Goal: Task Accomplishment & Management: Complete application form

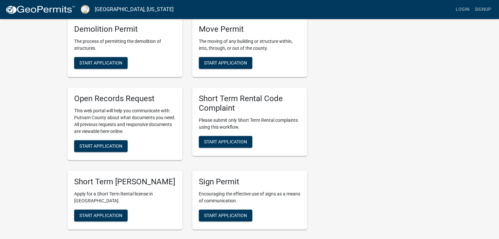
scroll to position [525, 0]
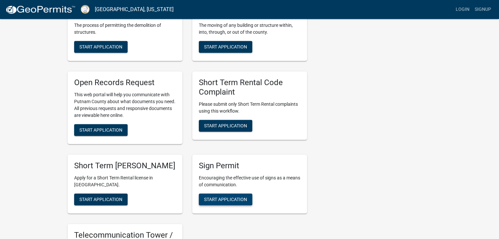
click at [221, 201] on span "Start Application" at bounding box center [225, 199] width 43 height 5
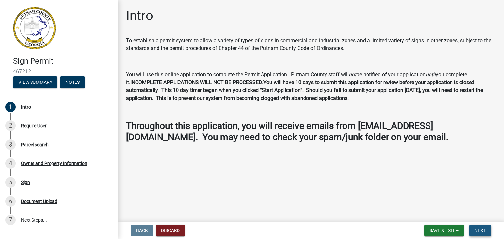
click at [474, 231] on span "Next" at bounding box center [479, 230] width 11 height 5
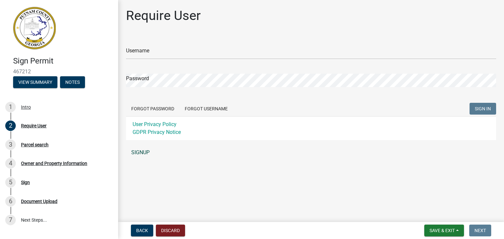
click at [135, 152] on link "SIGNUP" at bounding box center [311, 152] width 370 height 13
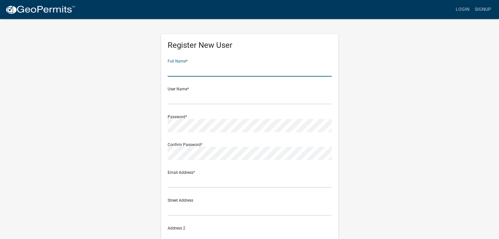
drag, startPoint x: 186, startPoint y: 65, endPoint x: 191, endPoint y: 75, distance: 11.4
click at [186, 65] on input "text" at bounding box center [250, 69] width 164 height 13
click at [196, 68] on input "text" at bounding box center [250, 69] width 164 height 13
type input "[PERSON_NAME]"
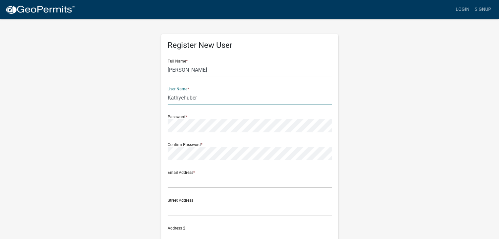
click at [169, 98] on input "Kathyehuber" at bounding box center [250, 97] width 164 height 13
click at [195, 97] on input "kathyehuber" at bounding box center [250, 97] width 164 height 13
click at [218, 100] on input "kathyehubert@yahoo,com" at bounding box center [250, 97] width 164 height 13
type input "kathyehubert@yahoocom"
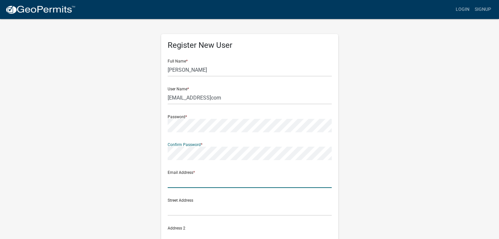
click at [182, 180] on div "Email Address *" at bounding box center [250, 177] width 164 height 23
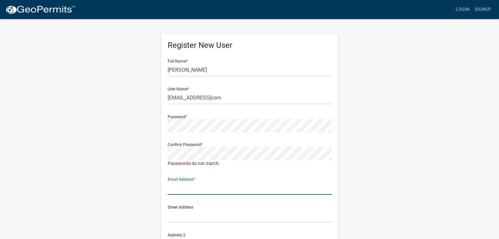
type input "[EMAIL_ADDRESS][DOMAIN_NAME]"
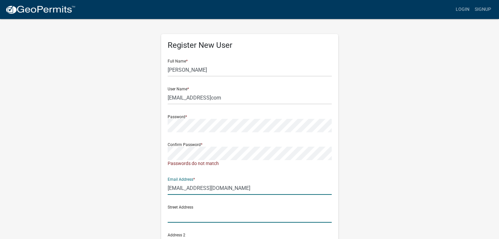
type input "113 S SUGARCREEK RD"
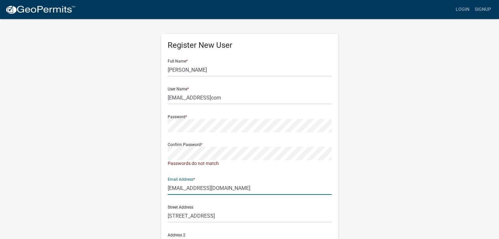
type input "EATONTON"
type input "ga"
type input "31024"
type input "4783635622"
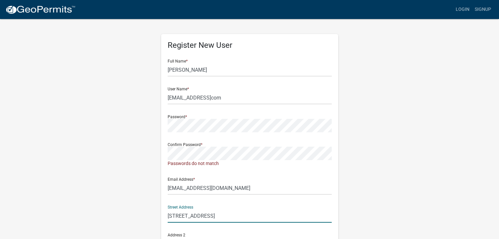
drag, startPoint x: 228, startPoint y: 216, endPoint x: 139, endPoint y: 216, distance: 89.2
click at [157, 219] on div "Register New User Full Name * Katherine Hubert User Name * kathyehubert@yahooco…" at bounding box center [249, 197] width 187 height 358
type input "113 S Sugarcreek rd"
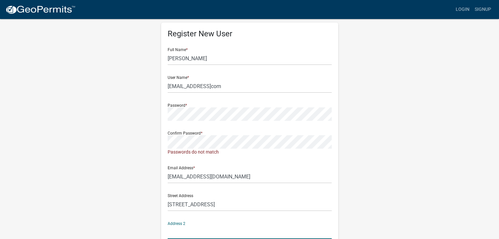
scroll to position [136, 0]
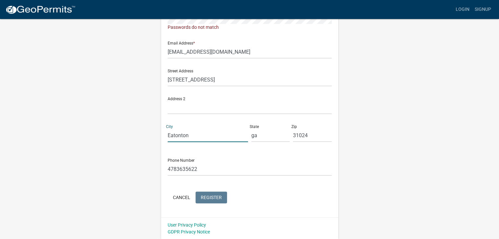
type input "Eatonton"
click at [250, 135] on div "State ga" at bounding box center [270, 131] width 42 height 23
click at [254, 135] on input "ga" at bounding box center [270, 135] width 39 height 13
type input "Ga"
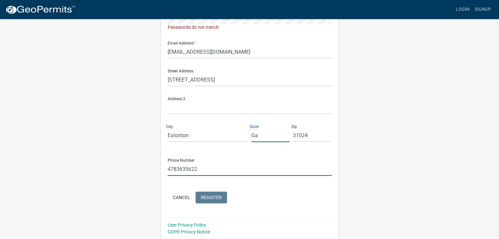
click at [218, 175] on input "4783635622" at bounding box center [250, 169] width 164 height 13
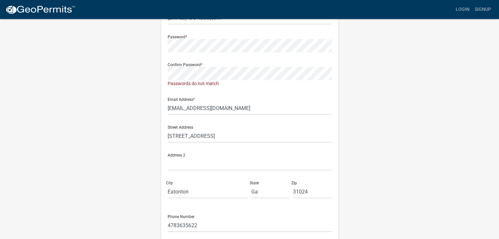
scroll to position [71, 0]
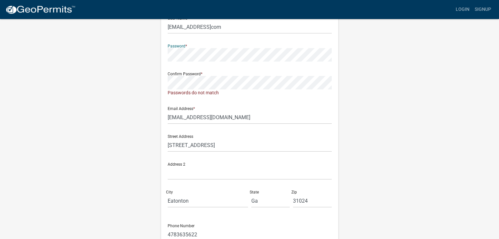
click at [143, 55] on div "Register New User Full Name * Katherine Hubert User Name * kathyehubert@yahooco…" at bounding box center [250, 127] width 374 height 358
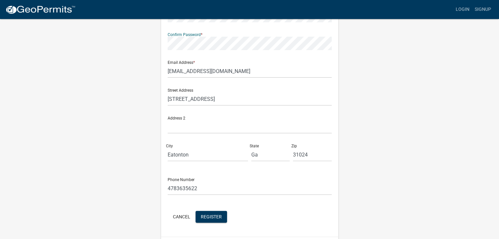
scroll to position [130, 0]
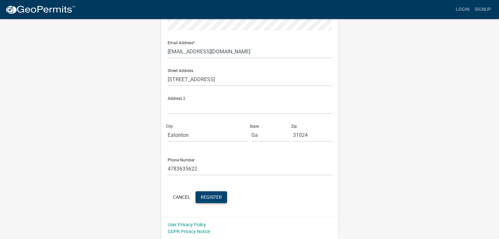
click at [209, 196] on span "Register" at bounding box center [211, 196] width 21 height 5
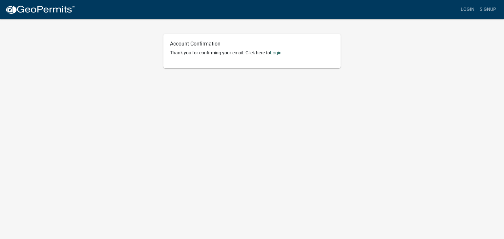
click at [276, 51] on link "Login" at bounding box center [275, 52] width 11 height 5
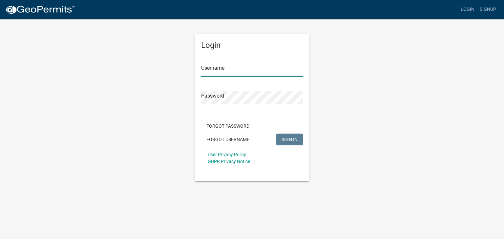
type input "[EMAIL_ADDRESS]com"
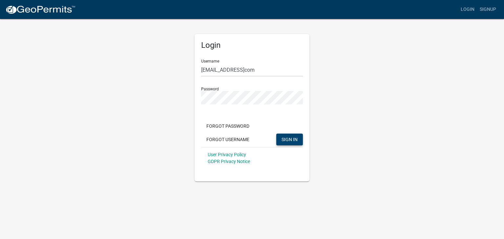
click at [282, 139] on span "SIGN IN" at bounding box center [289, 139] width 16 height 5
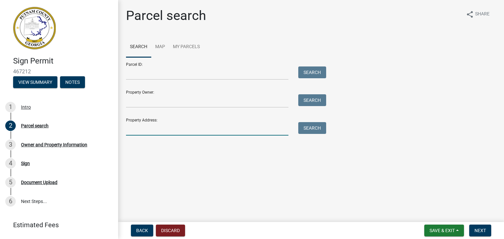
click at [144, 132] on input "Property Address:" at bounding box center [207, 128] width 162 height 13
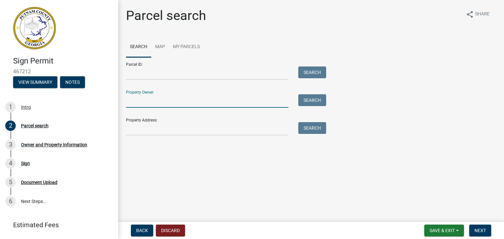
click at [146, 104] on input "Property Owner:" at bounding box center [207, 100] width 162 height 13
type input "t"
type input "[PERSON_NAME]"
click at [318, 99] on button "Search" at bounding box center [312, 100] width 28 height 12
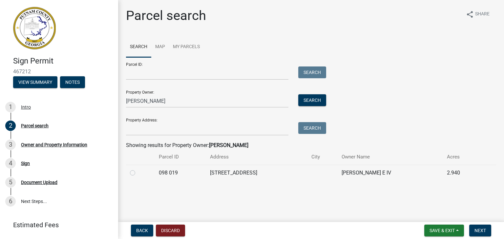
click at [138, 169] on label at bounding box center [138, 169] width 0 height 0
click at [138, 171] on 019 "radio" at bounding box center [140, 171] width 4 height 4
radio 019 "true"
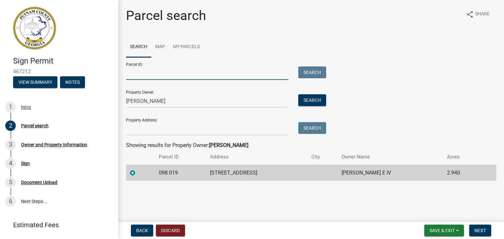
click at [169, 73] on input "Parcel ID:" at bounding box center [207, 73] width 162 height 13
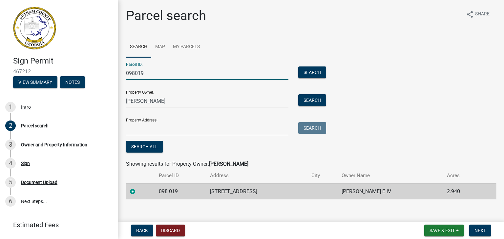
type input "098019"
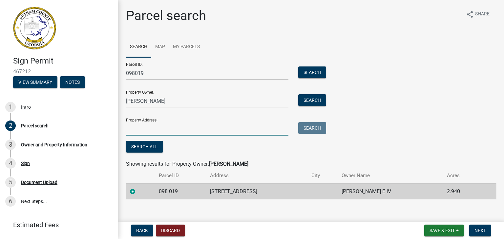
click at [132, 127] on input "Property Address:" at bounding box center [207, 128] width 162 height 13
click at [315, 131] on button "Search" at bounding box center [312, 128] width 28 height 12
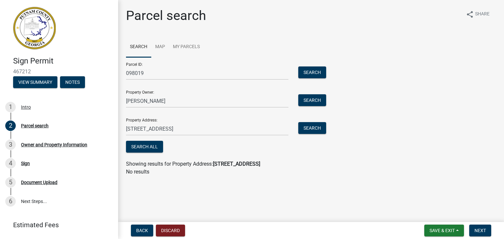
click at [228, 164] on strong "[STREET_ADDRESS]" at bounding box center [236, 164] width 47 height 6
click at [197, 129] on input "[STREET_ADDRESS]" at bounding box center [207, 128] width 162 height 13
drag, startPoint x: 206, startPoint y: 128, endPoint x: 127, endPoint y: 126, distance: 79.0
click at [127, 126] on input "[STREET_ADDRESS]" at bounding box center [207, 128] width 162 height 13
type input "1"
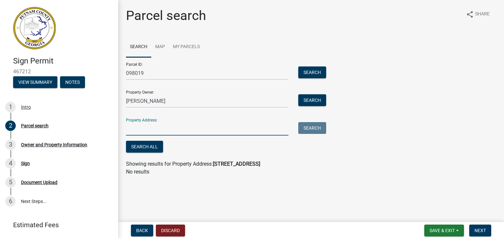
click at [260, 164] on strong "[STREET_ADDRESS]" at bounding box center [236, 164] width 47 height 6
click at [167, 131] on input "Property Address:" at bounding box center [207, 128] width 162 height 13
click at [137, 145] on button "Search All" at bounding box center [144, 147] width 37 height 12
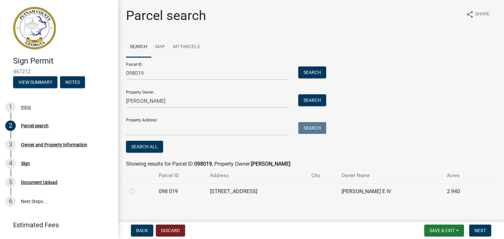
click at [138, 188] on label at bounding box center [138, 188] width 0 height 0
click at [138, 191] on 019 "radio" at bounding box center [140, 190] width 4 height 4
radio 019 "true"
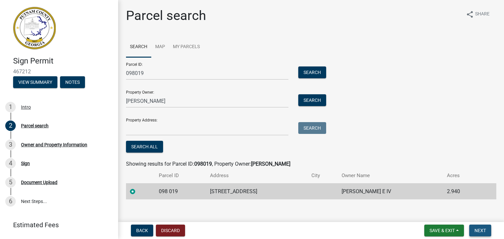
click at [479, 234] on button "Next" at bounding box center [480, 231] width 22 height 12
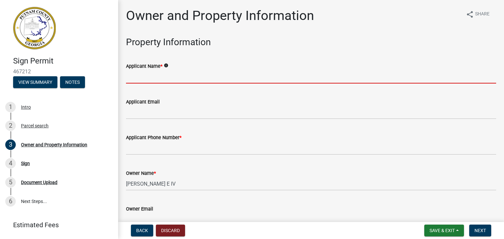
click at [189, 70] on input "Applicant Name *" at bounding box center [311, 76] width 370 height 13
type input "[PERSON_NAME]"
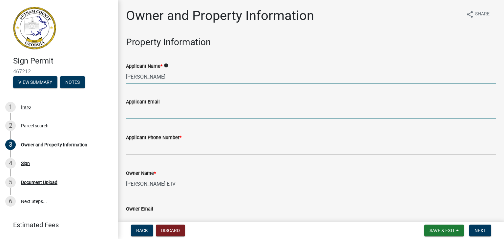
type input "[EMAIL_ADDRESS][DOMAIN_NAME]"
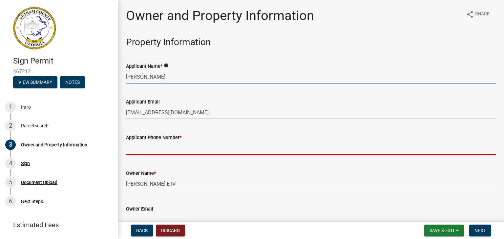
type input "7069232055"
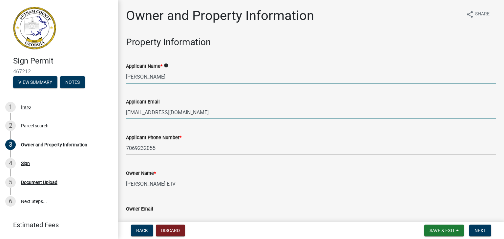
click at [199, 110] on input "[EMAIL_ADDRESS][DOMAIN_NAME]" at bounding box center [311, 112] width 370 height 13
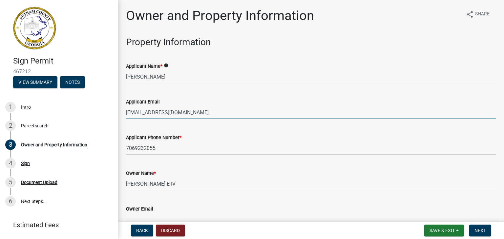
type input "[EMAIL_ADDRESS][DOMAIN_NAME]"
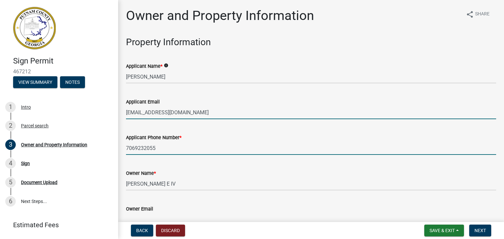
click at [177, 149] on input "7069232055" at bounding box center [311, 148] width 370 height 13
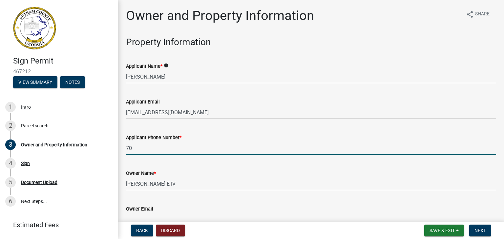
type input "7"
type input "[PHONE_NUMBER]"
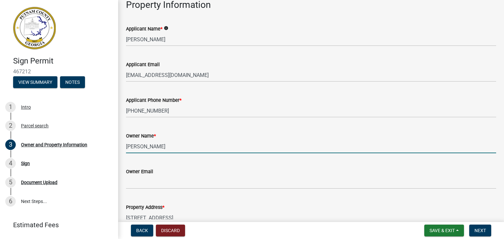
scroll to position [98, 0]
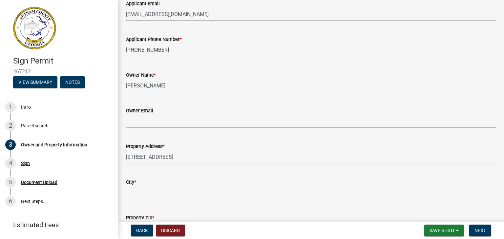
type input "[PERSON_NAME]"
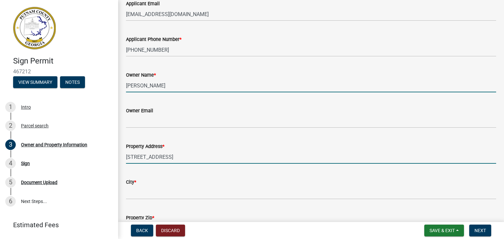
click at [183, 154] on input "[STREET_ADDRESS]" at bounding box center [311, 156] width 370 height 13
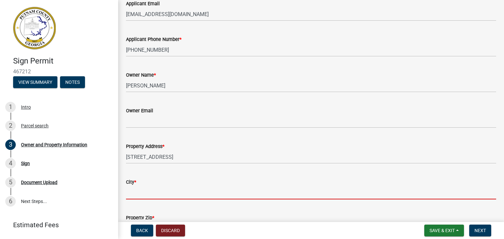
click at [157, 191] on input "City *" at bounding box center [311, 192] width 370 height 13
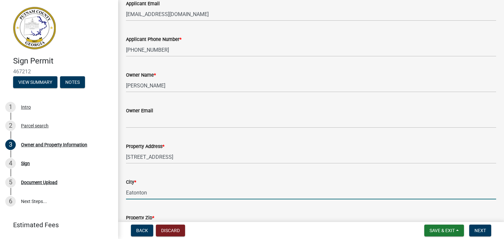
type input "Eatonton"
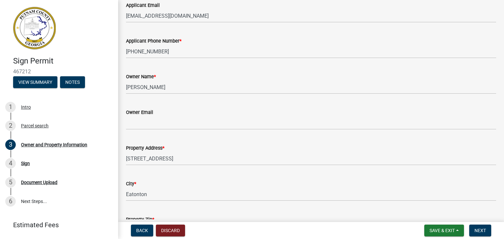
scroll to position [86, 0]
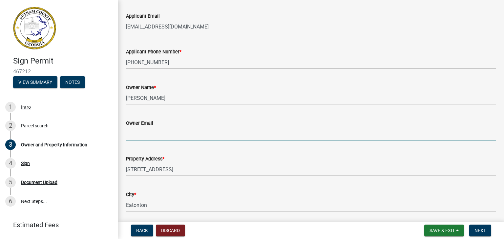
click at [172, 134] on input "Owner Email" at bounding box center [311, 133] width 370 height 13
type input "[EMAIL_ADDRESS][DOMAIN_NAME]"
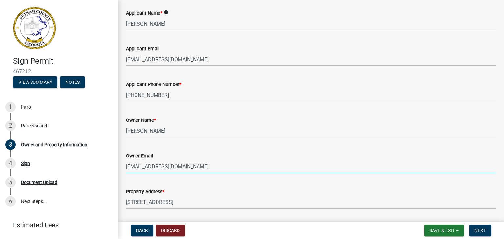
scroll to position [20, 0]
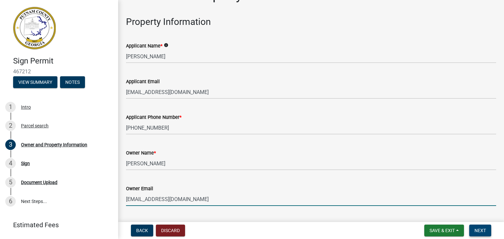
click at [477, 229] on span "Next" at bounding box center [479, 230] width 11 height 5
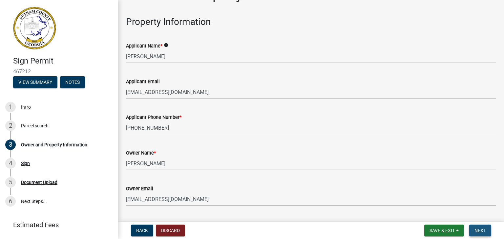
click at [480, 227] on button "Next" at bounding box center [480, 231] width 22 height 12
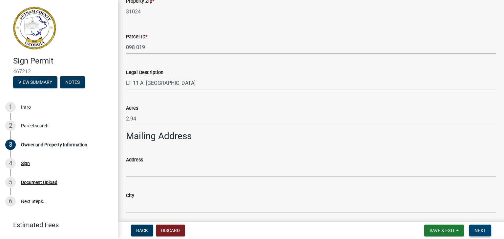
scroll to position [184, 0]
